Goal: Task Accomplishment & Management: Use online tool/utility

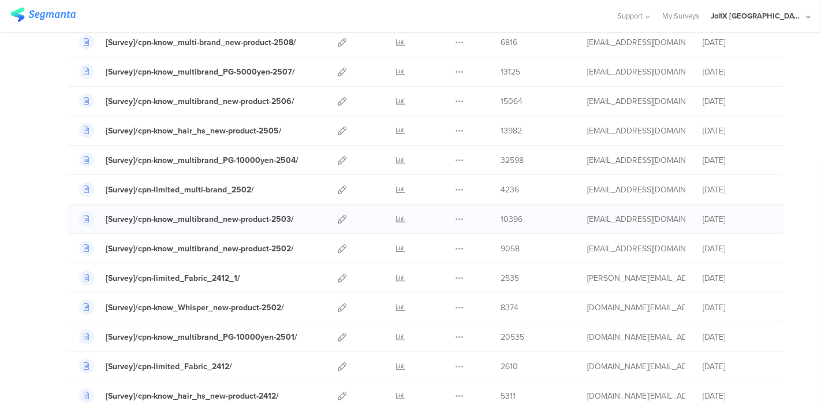
scroll to position [257, 0]
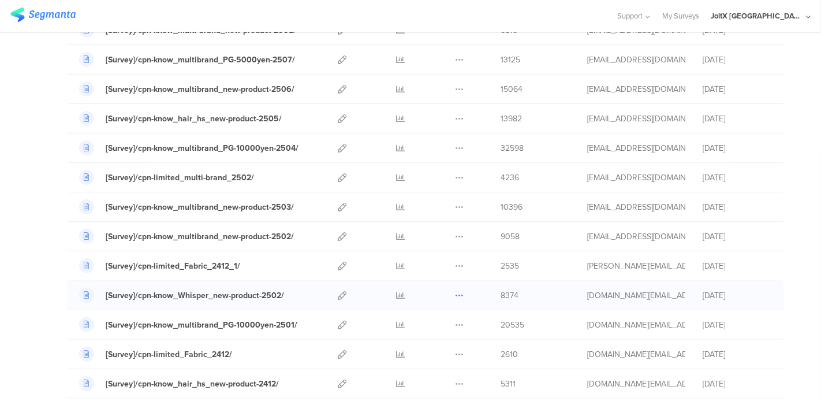
click at [455, 296] on icon at bounding box center [459, 295] width 9 height 9
click at [434, 320] on button "Duplicate" at bounding box center [437, 324] width 64 height 21
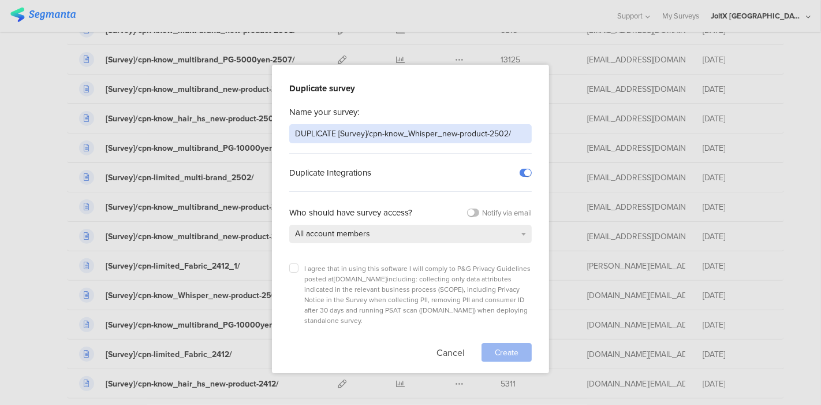
click at [419, 135] on input "DUPLICATE [Survey]/cpn-know_Whisper_new-product-2502/" at bounding box center [410, 133] width 243 height 19
paste input "[Survey]/cpn-know_Whisper_new-product-2511"
type input "[Survey]/cpn-know_Whisper_new-product-2511/"
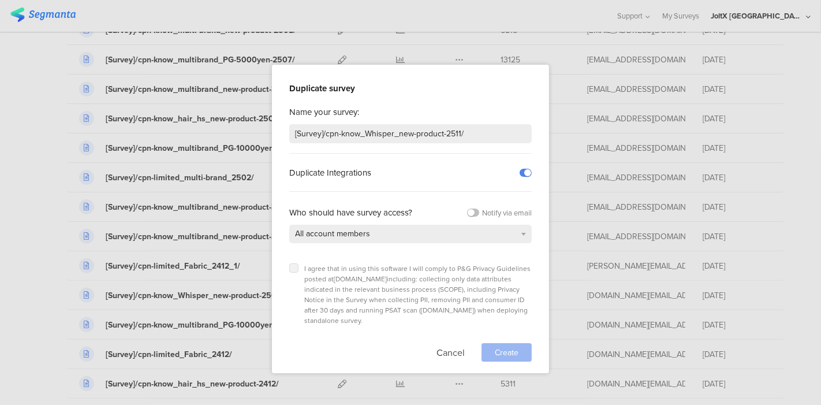
click at [290, 267] on label at bounding box center [293, 267] width 9 height 9
click at [0, 0] on input "checkbox" at bounding box center [0, 0] width 0 height 0
click at [521, 343] on div "Create" at bounding box center [507, 352] width 50 height 18
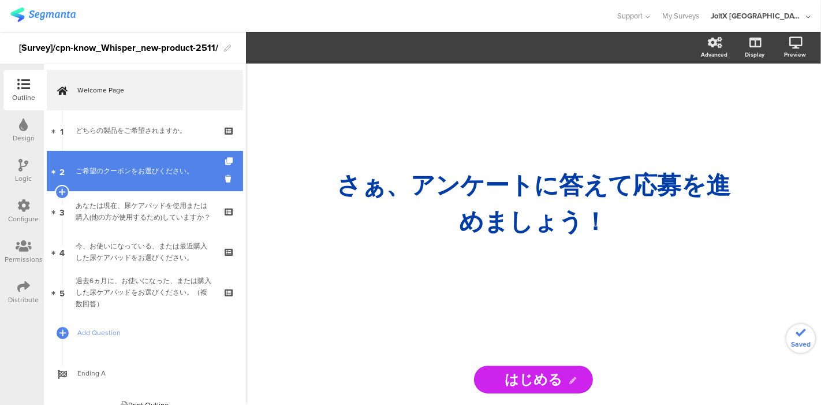
click at [147, 177] on link "2 ご希望のクーポンをお選びください。" at bounding box center [145, 171] width 196 height 40
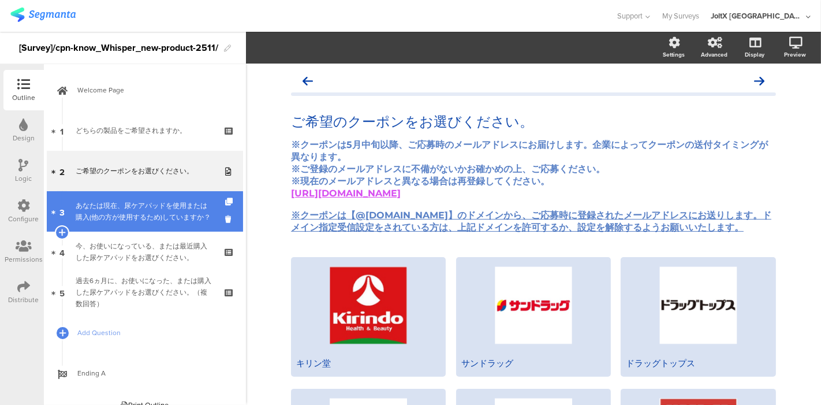
click at [145, 200] on div "あなたは現在、尿ケアパッドを使用または購入(他の方が使用するため)していますか？" at bounding box center [145, 211] width 138 height 23
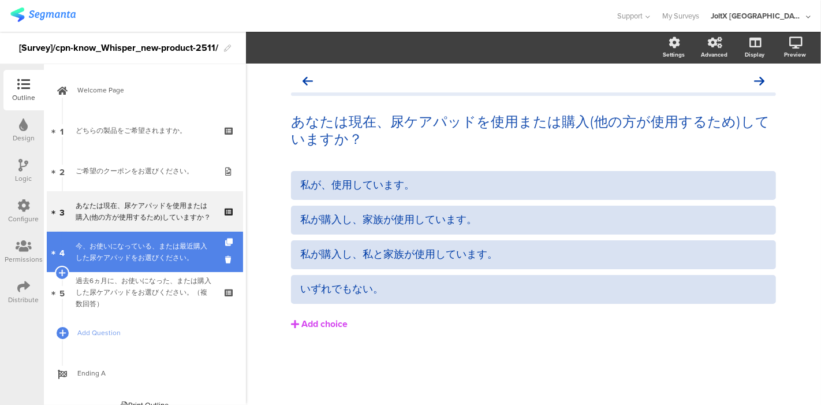
click at [139, 247] on div "今、お使いになっている、または最近購入した尿ケアパッドをお選びください。" at bounding box center [145, 251] width 138 height 23
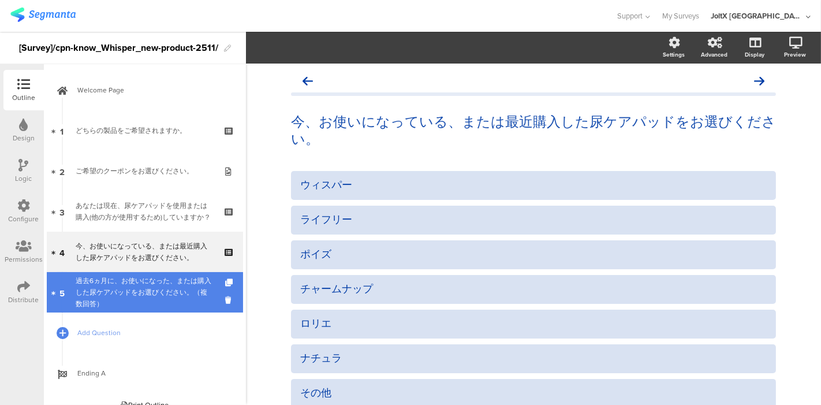
click at [132, 285] on div "過去6ヵ月に、お使いになった、または購入した尿ケアパッドをお選びください。（複数回答）" at bounding box center [145, 292] width 138 height 35
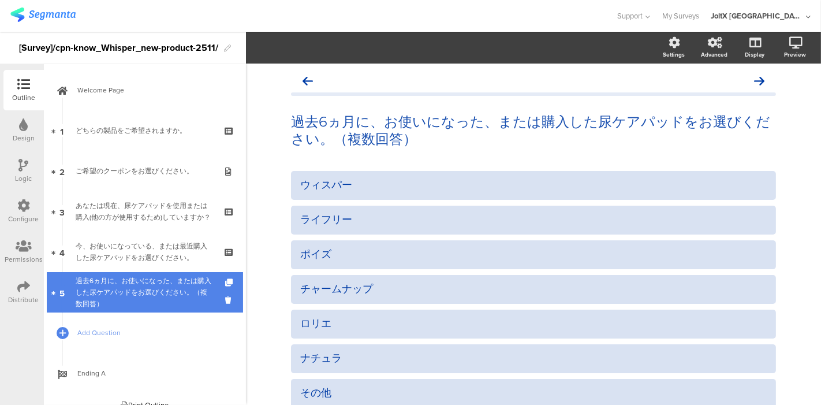
scroll to position [14, 0]
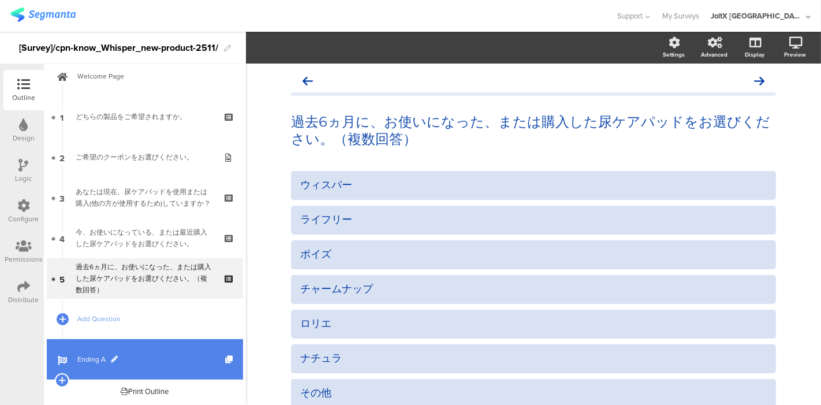
drag, startPoint x: 108, startPoint y: 352, endPoint x: 106, endPoint y: 345, distance: 7.3
click at [107, 352] on link "Ending A" at bounding box center [145, 359] width 196 height 40
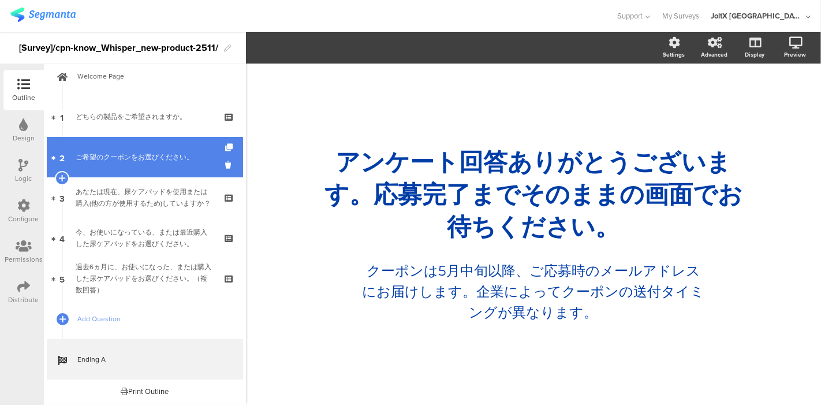
click at [165, 153] on div "ご希望のクーポンをお選びください。" at bounding box center [145, 157] width 138 height 12
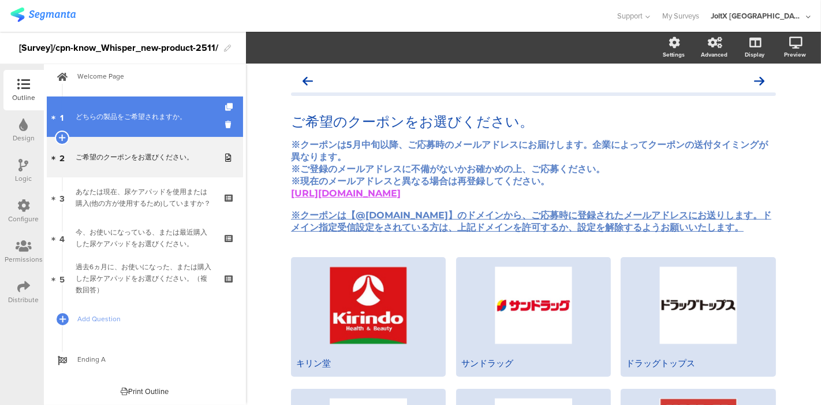
click at [115, 133] on link "1 どちらの製品をご希望されますか。" at bounding box center [145, 116] width 196 height 40
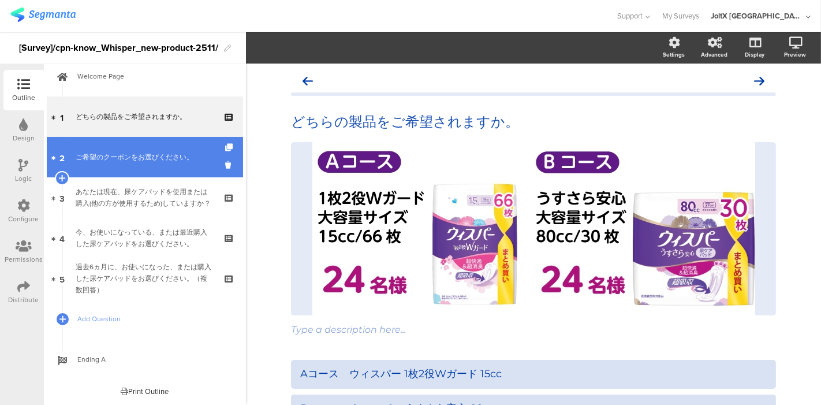
click at [150, 157] on div "ご希望のクーポンをお選びください。" at bounding box center [145, 157] width 138 height 12
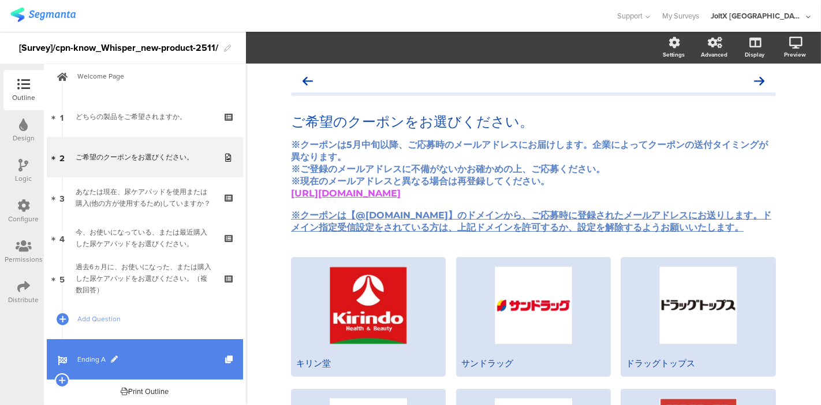
click at [88, 359] on span "Ending A" at bounding box center [151, 360] width 148 height 12
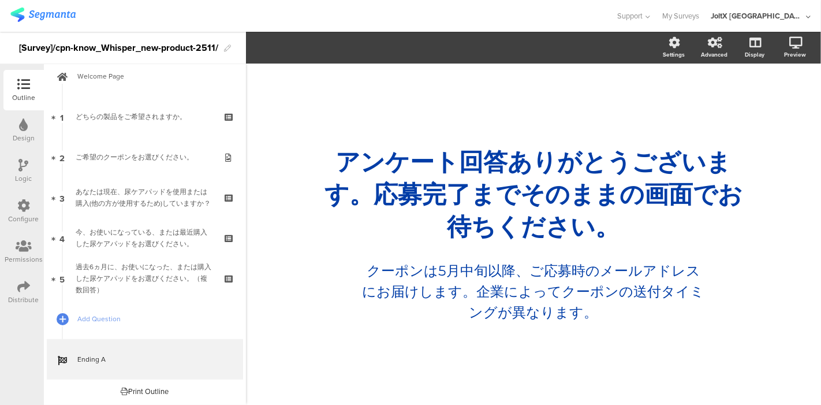
click at [58, 17] on img at bounding box center [42, 15] width 65 height 14
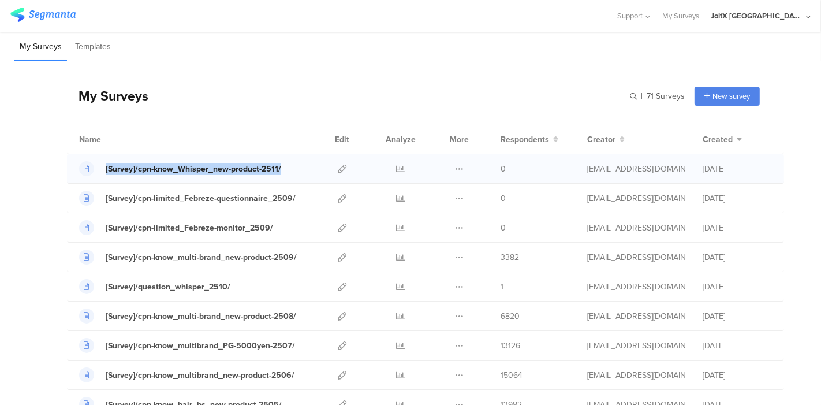
drag, startPoint x: 285, startPoint y: 167, endPoint x: 81, endPoint y: 169, distance: 203.9
click at [81, 169] on div "[Survey]/cpn-know_Whisper_new-product-2511/" at bounding box center [195, 168] width 233 height 15
copy link "[Survey]/cpn-know_Whisper_new-product-2511/"
click at [338, 172] on div at bounding box center [342, 168] width 25 height 29
click at [338, 169] on icon at bounding box center [342, 169] width 9 height 9
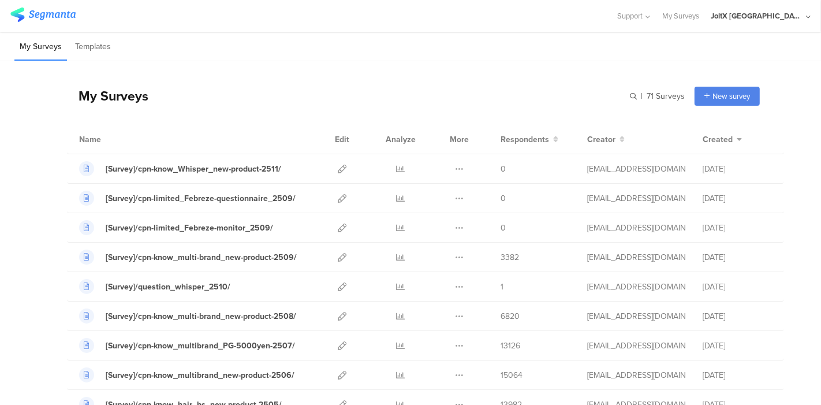
click at [405, 73] on div "My Surveys | 71 Surveys New survey Start from scratch Choose from templates" at bounding box center [413, 96] width 693 height 46
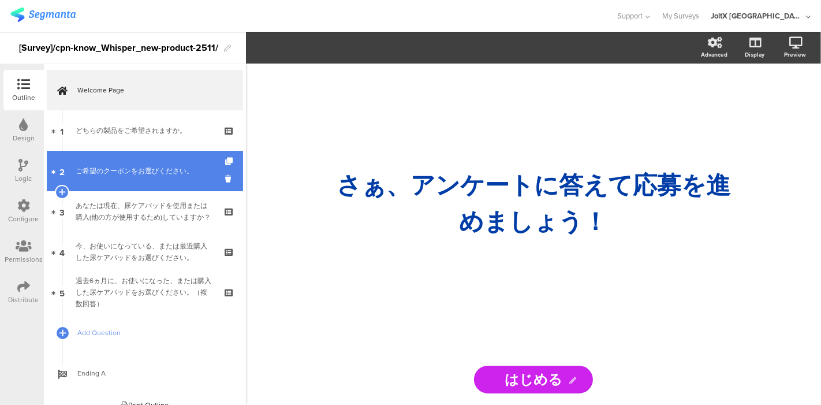
click at [151, 169] on div "ご希望のクーポンをお選びください。" at bounding box center [145, 171] width 138 height 12
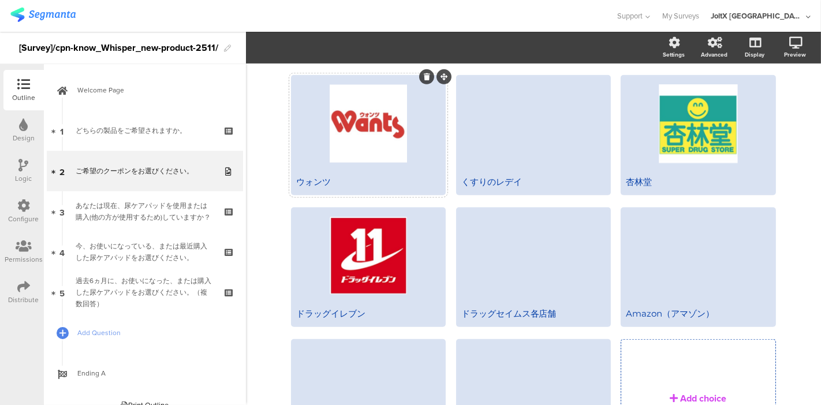
scroll to position [642, 0]
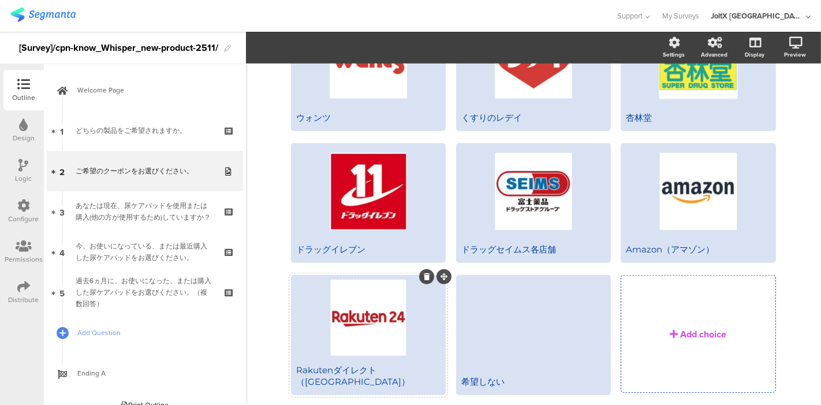
click at [419, 282] on div at bounding box center [426, 276] width 15 height 15
click at [424, 280] on icon at bounding box center [427, 276] width 6 height 7
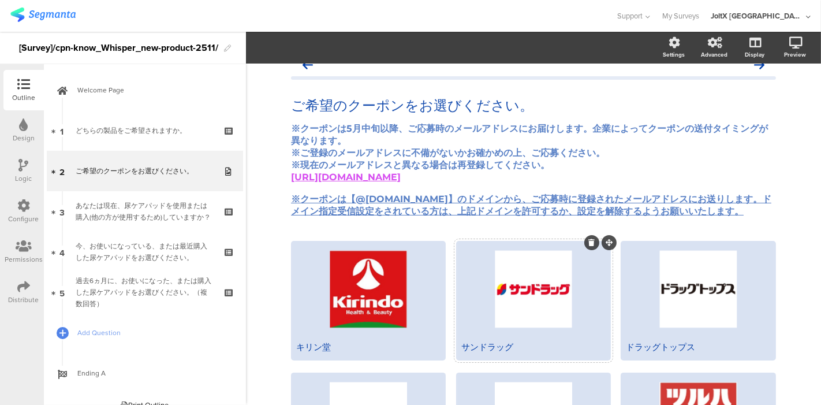
scroll to position [0, 0]
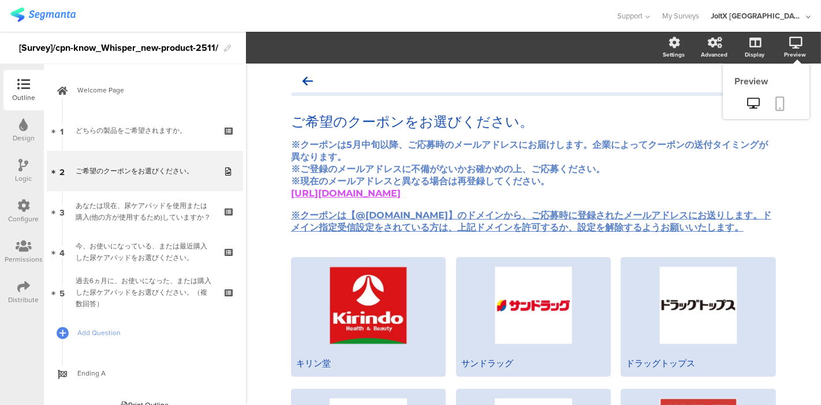
click at [771, 95] on link at bounding box center [780, 105] width 25 height 22
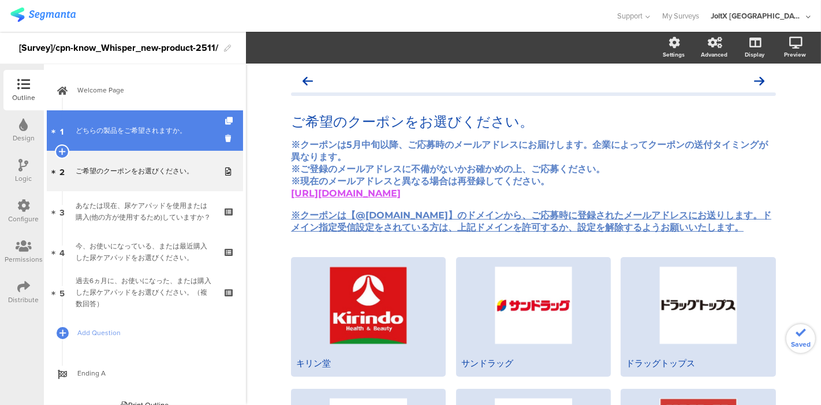
click at [128, 125] on div "どちらの製品をご希望されますか。" at bounding box center [145, 131] width 138 height 12
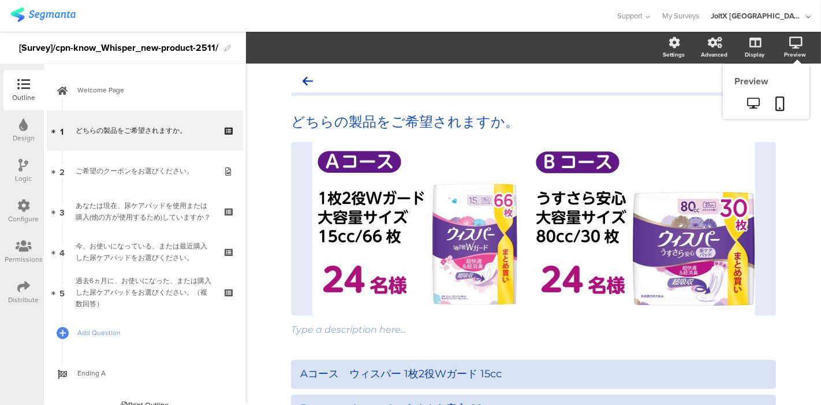
click at [790, 42] on icon at bounding box center [796, 43] width 13 height 12
click at [740, 102] on link at bounding box center [754, 104] width 28 height 19
click at [432, 328] on div "Type a description here..." at bounding box center [533, 329] width 485 height 11
click at [773, 329] on div "Type a description here..." at bounding box center [533, 330] width 491 height 18
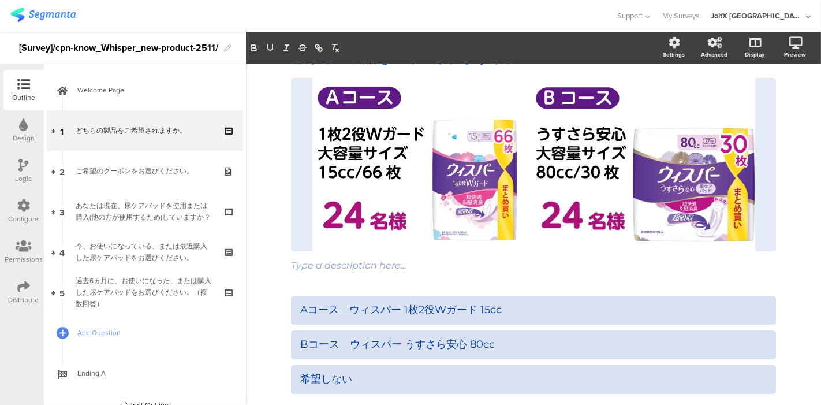
click at [791, 249] on div "どちらの製品をご希望されますか。 どちらの製品をご希望されますか。 / Type a description here..." at bounding box center [533, 236] width 575 height 475
